Goal: Check status: Check status

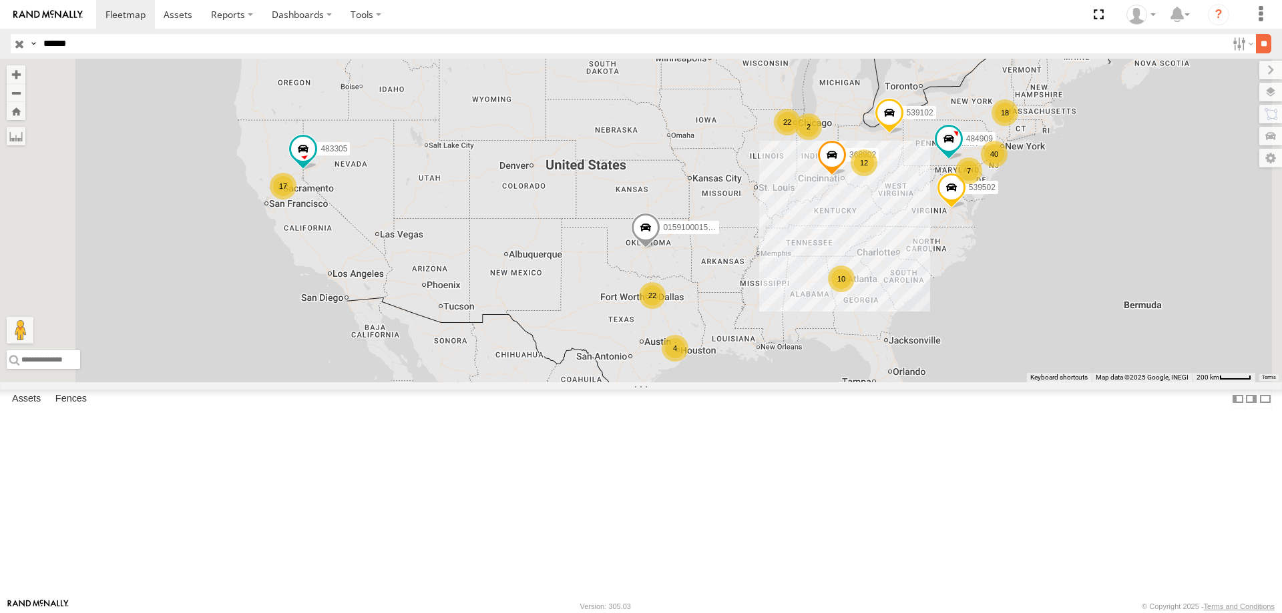
type input "******"
click at [1260, 43] on input "**" at bounding box center [1263, 43] width 15 height 19
